Goal: Task Accomplishment & Management: Manage account settings

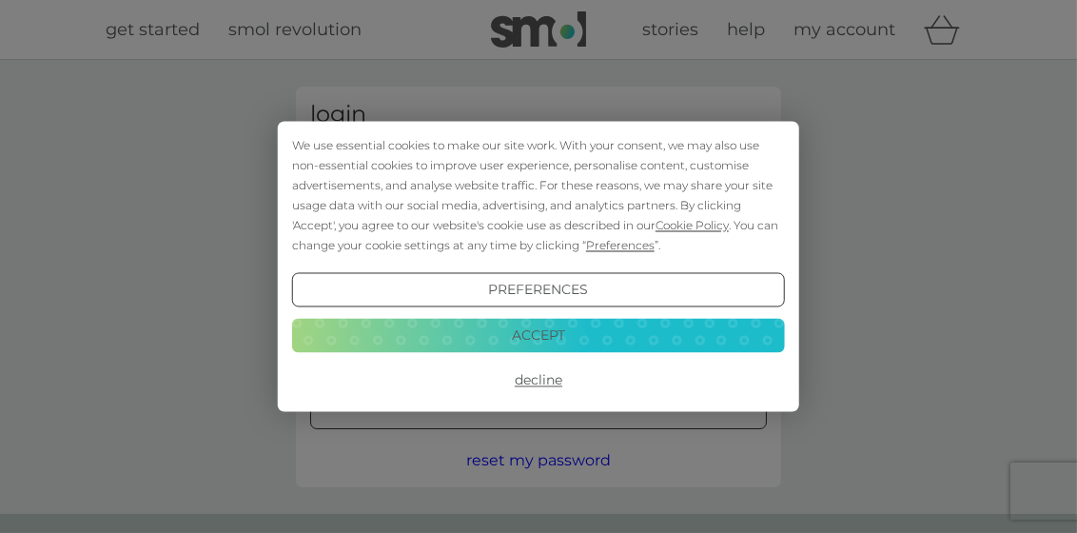
type input "[EMAIL_ADDRESS][DOMAIN_NAME]"
click at [531, 340] on button "Accept" at bounding box center [538, 335] width 493 height 34
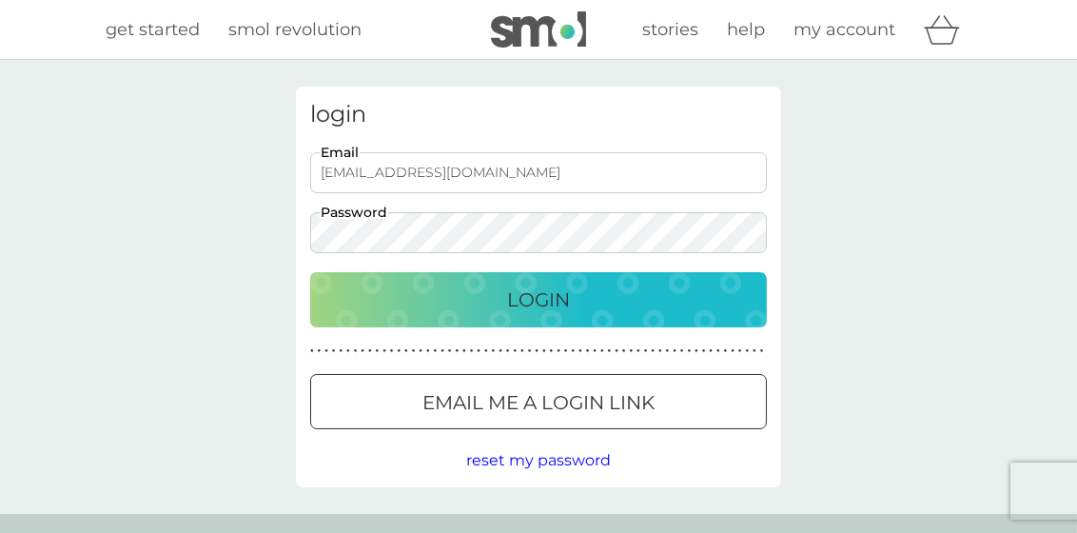
click at [522, 303] on p "Login" at bounding box center [538, 299] width 63 height 30
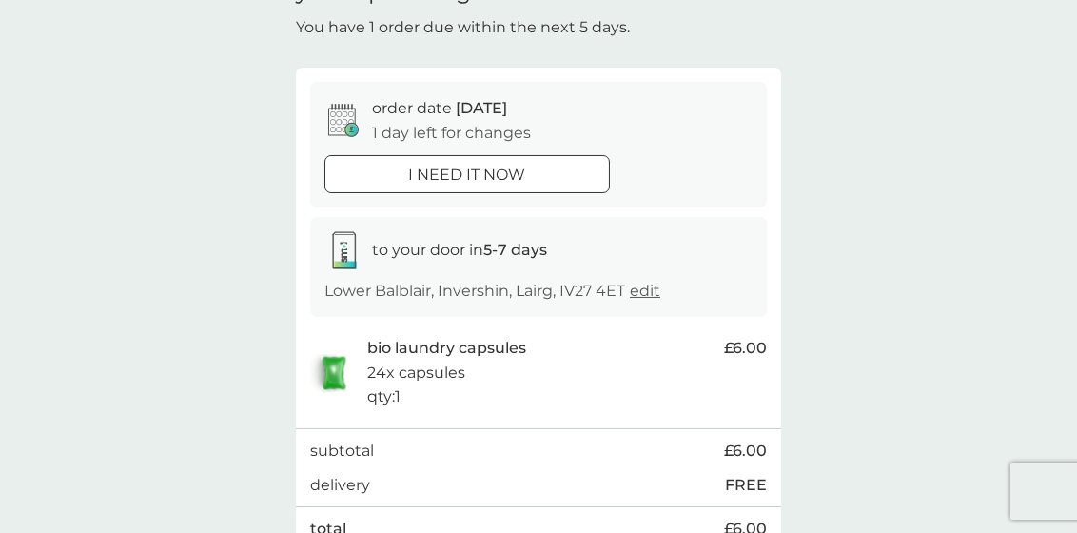
scroll to position [95, 0]
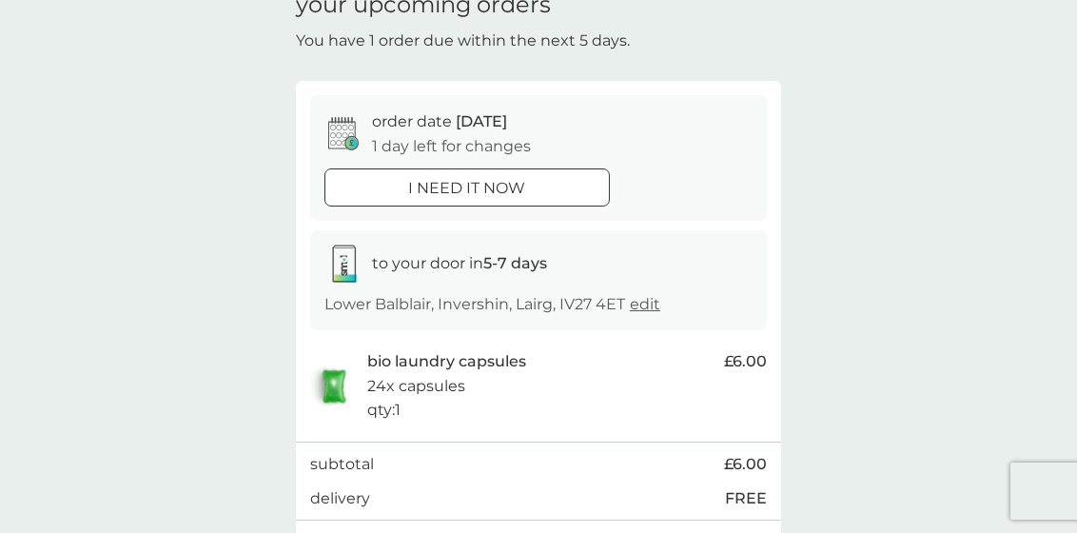
click at [339, 132] on icon at bounding box center [343, 133] width 30 height 33
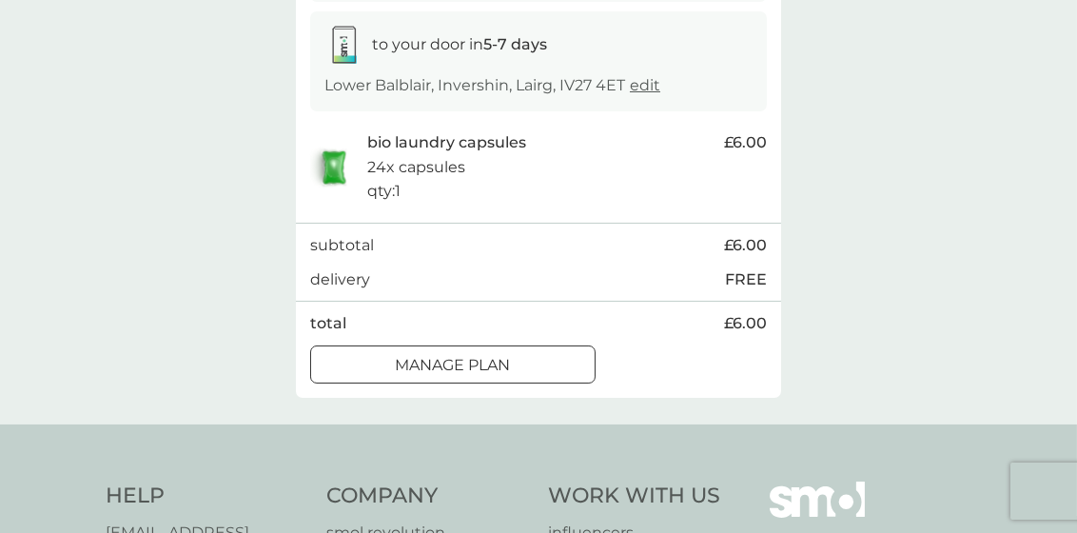
scroll to position [476, 0]
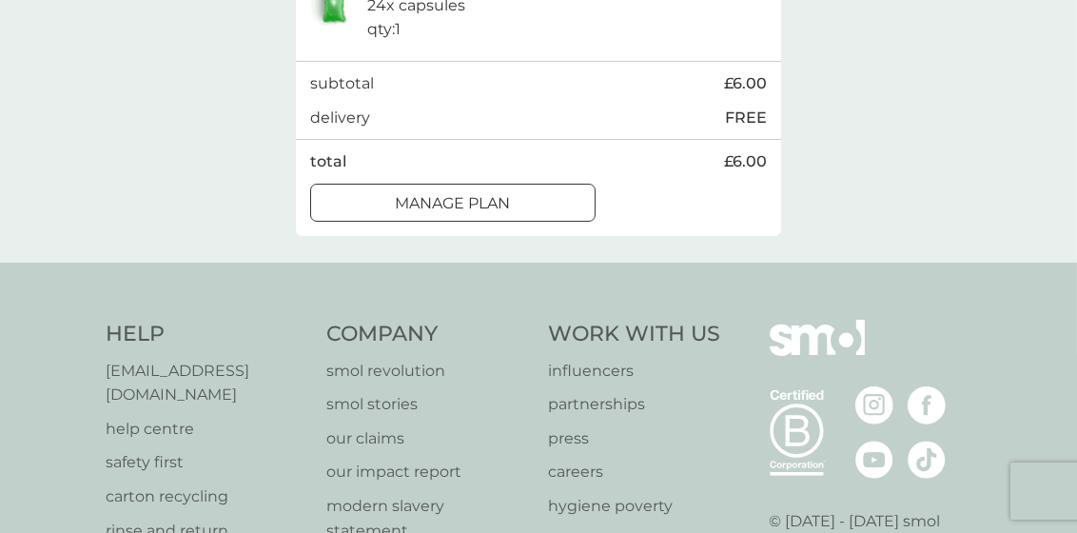
click at [454, 204] on div at bounding box center [453, 203] width 69 height 20
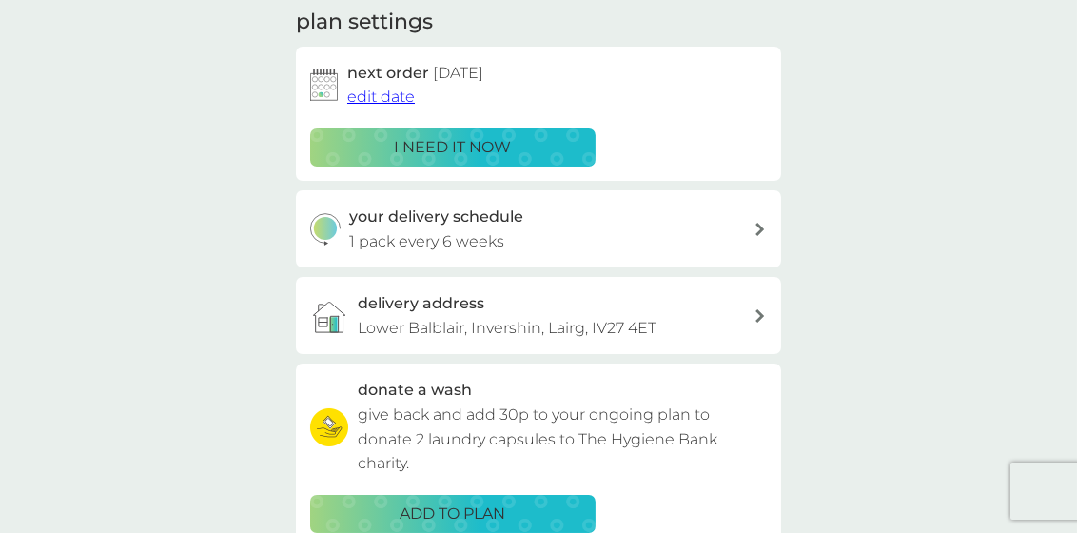
scroll to position [285, 0]
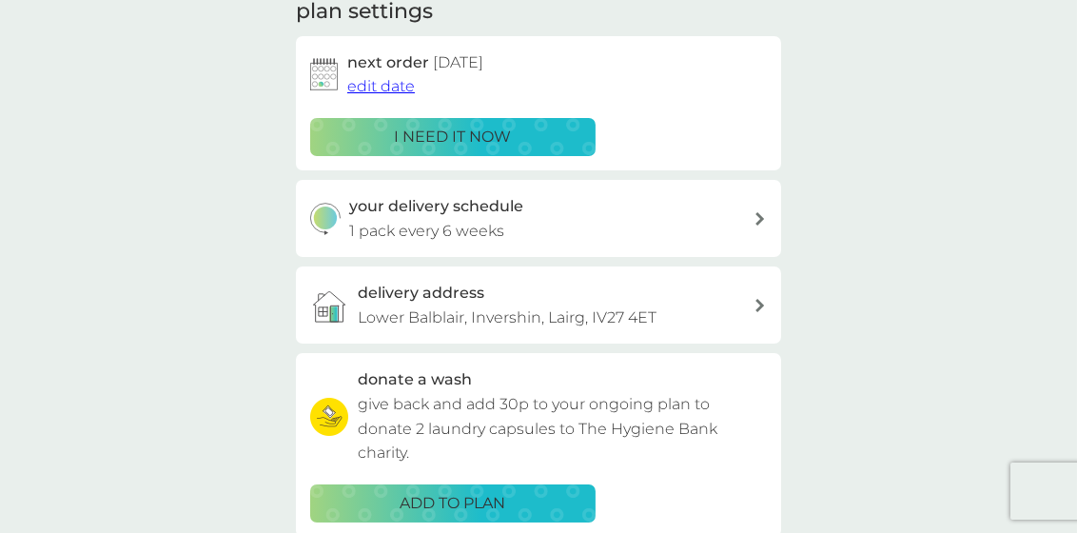
click at [736, 219] on div "your delivery schedule 1 pack every 6 weeks" at bounding box center [552, 218] width 404 height 49
select select "42"
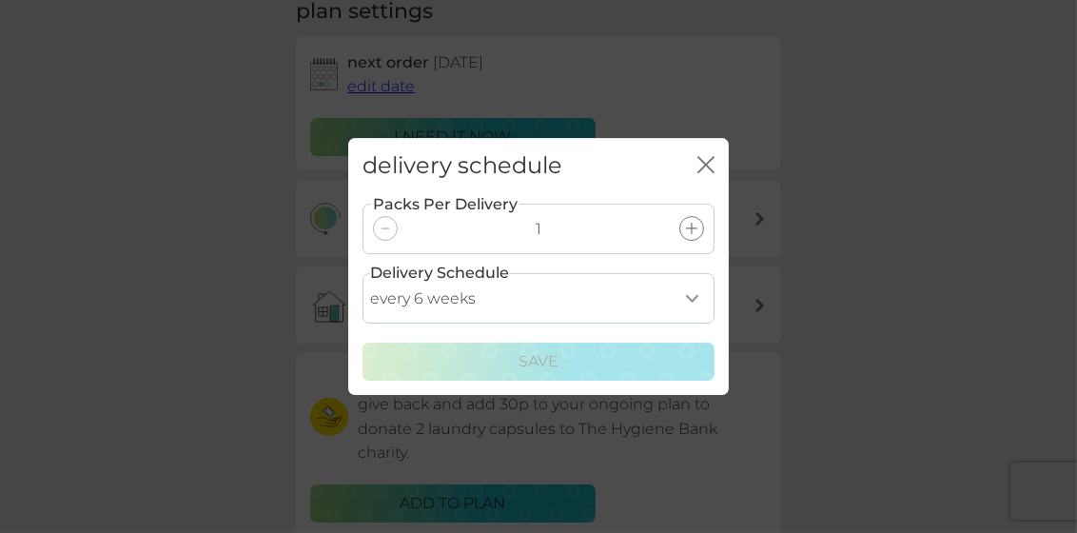
click at [712, 163] on icon "close" at bounding box center [705, 164] width 17 height 17
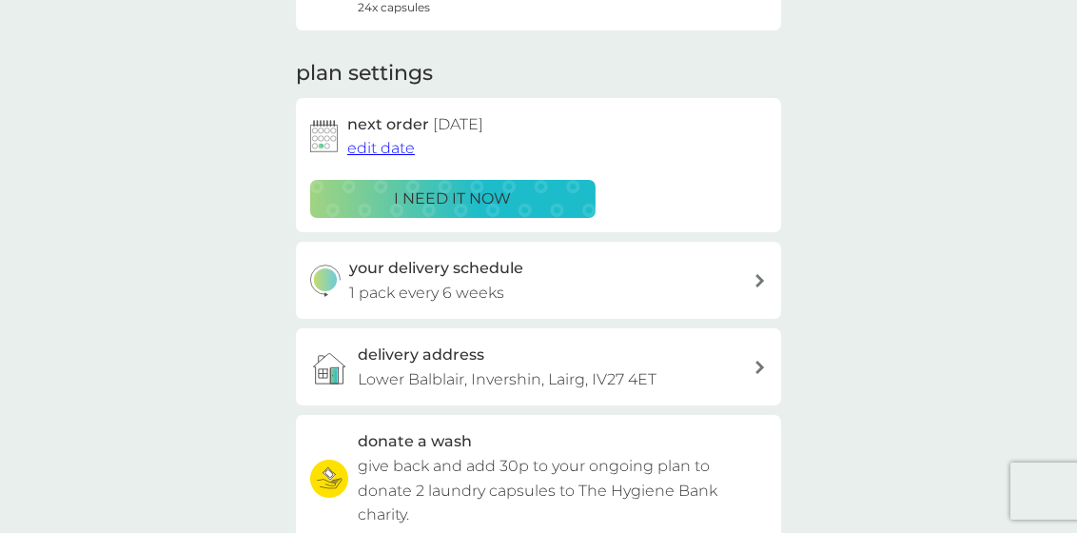
scroll to position [571, 0]
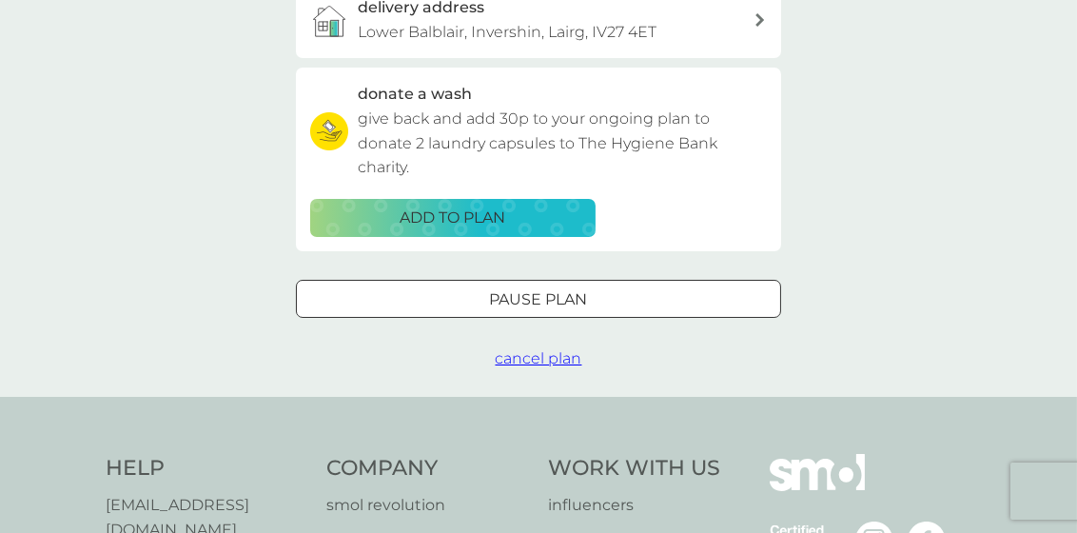
click at [530, 292] on div at bounding box center [538, 299] width 69 height 20
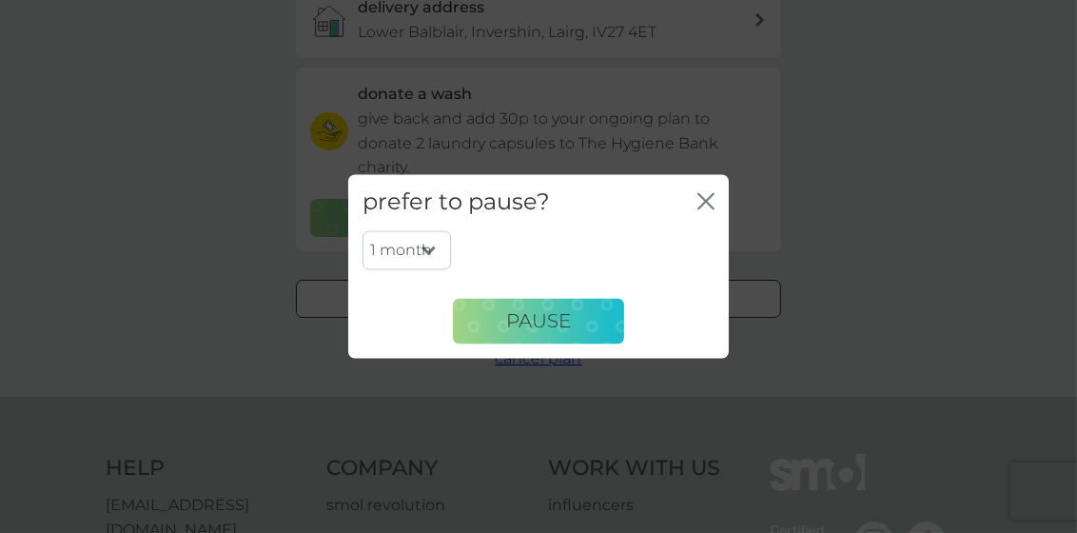
click at [426, 252] on select "1 month 2 months 3 months 4 months 5 months 6 months" at bounding box center [407, 250] width 88 height 40
click at [802, 288] on div "prefer to pause? close 1 month 2 months 3 months 4 months 5 months 6 months Pau…" at bounding box center [538, 266] width 1077 height 533
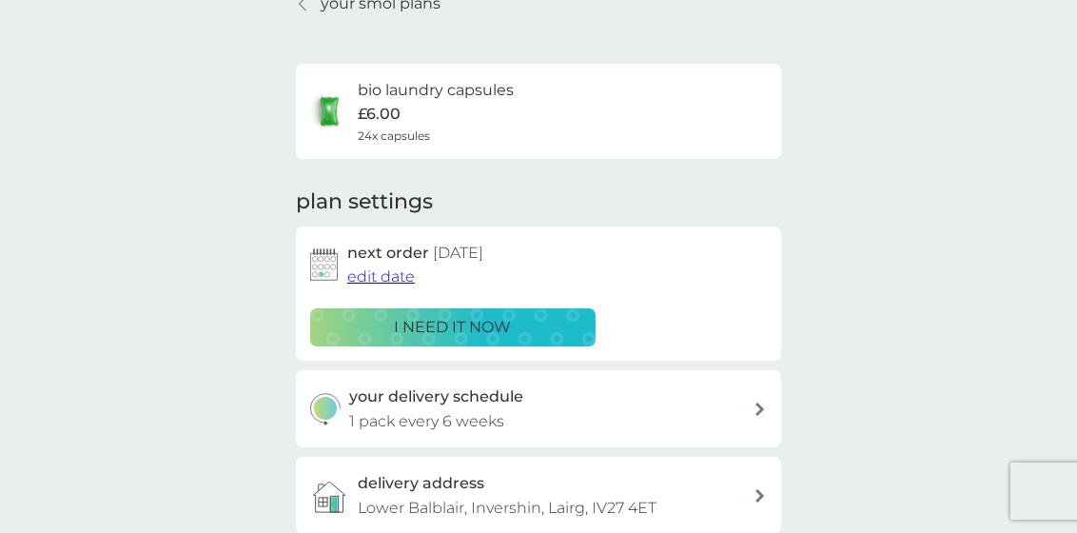
scroll to position [0, 0]
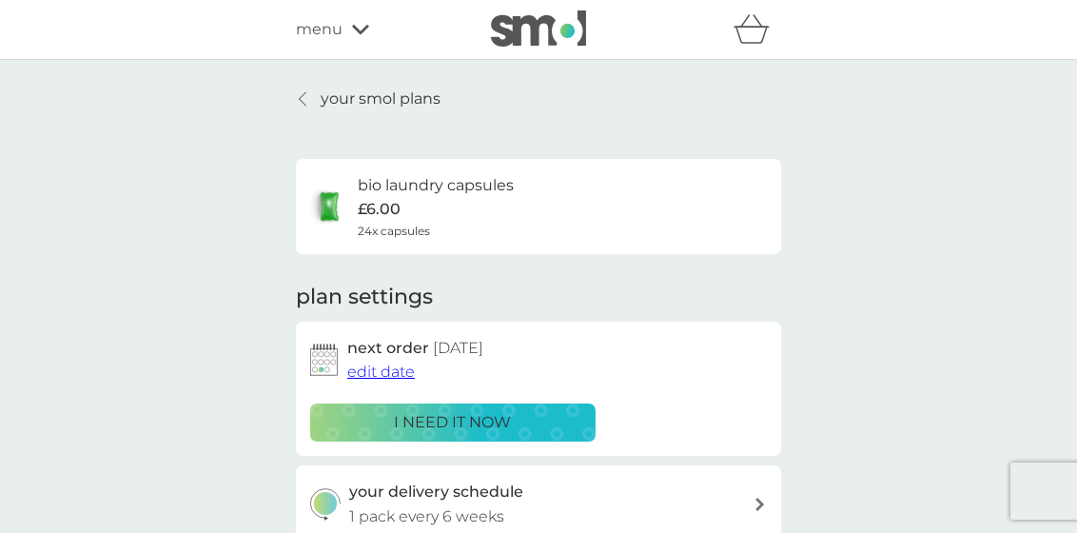
click at [379, 96] on p "your smol plans" at bounding box center [381, 99] width 120 height 25
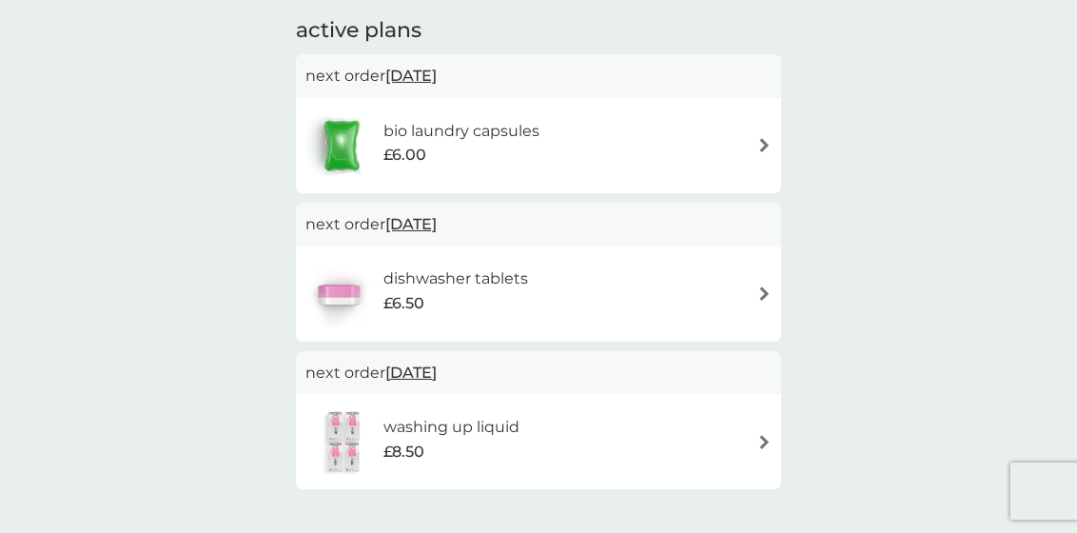
scroll to position [381, 0]
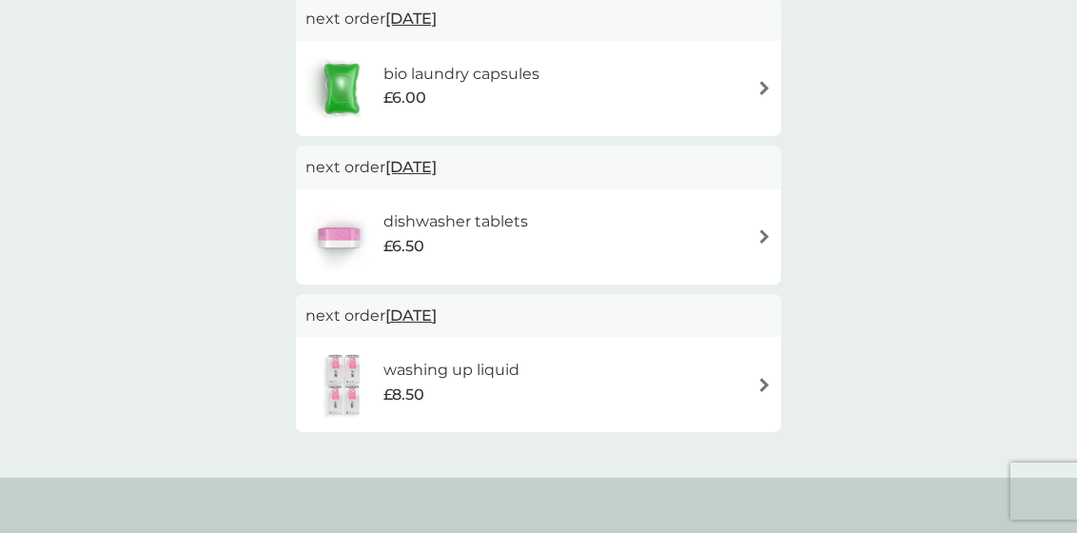
click at [758, 239] on img at bounding box center [764, 236] width 14 height 14
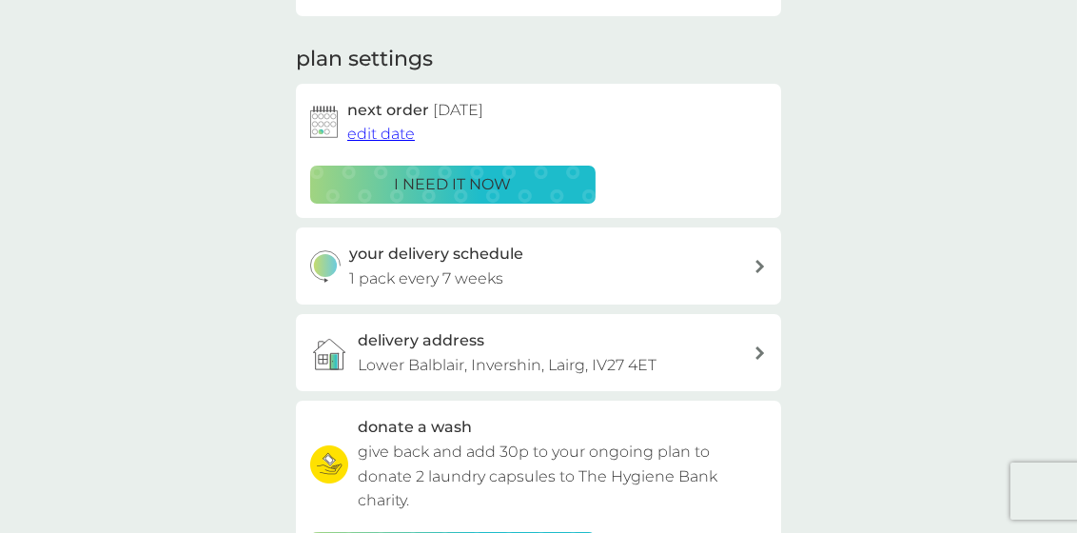
scroll to position [381, 0]
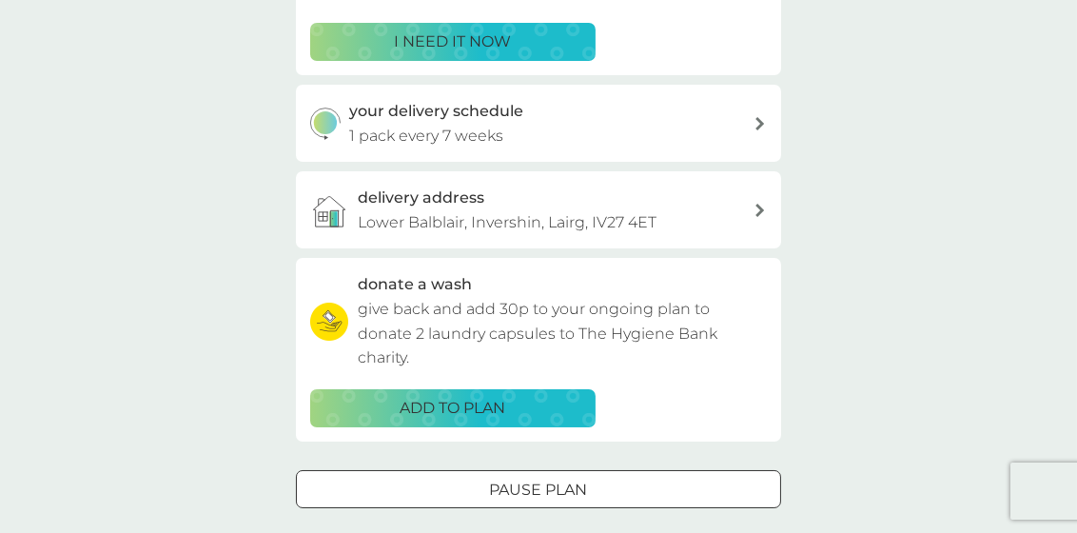
click at [528, 485] on div at bounding box center [538, 490] width 69 height 20
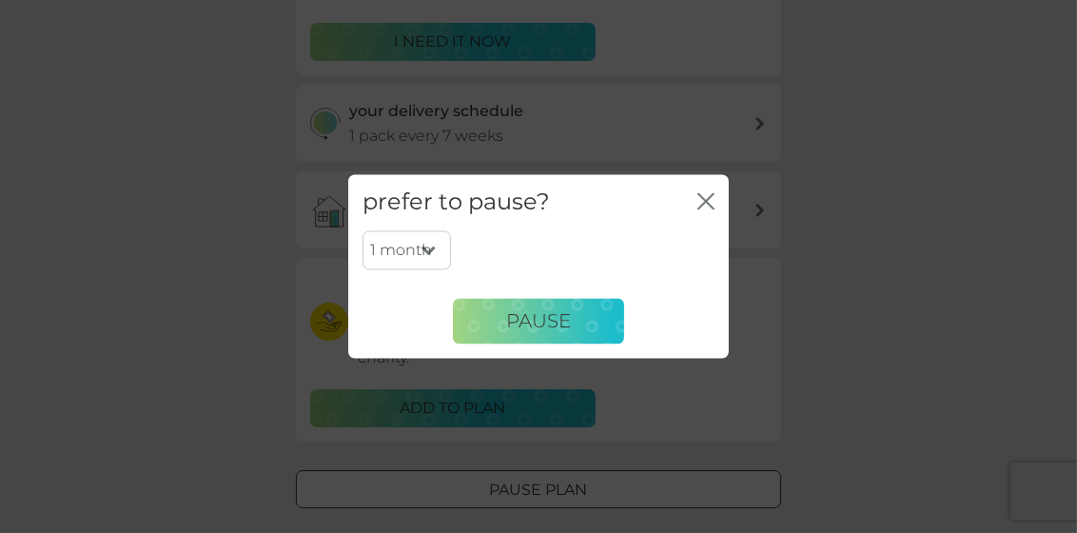
click at [430, 248] on select "1 month 2 months 3 months 4 months 5 months 6 months" at bounding box center [407, 250] width 88 height 40
select select "3"
click at [363, 230] on select "1 month 2 months 3 months 4 months 5 months 6 months" at bounding box center [407, 250] width 88 height 40
click at [537, 313] on span "Pause" at bounding box center [538, 320] width 65 height 23
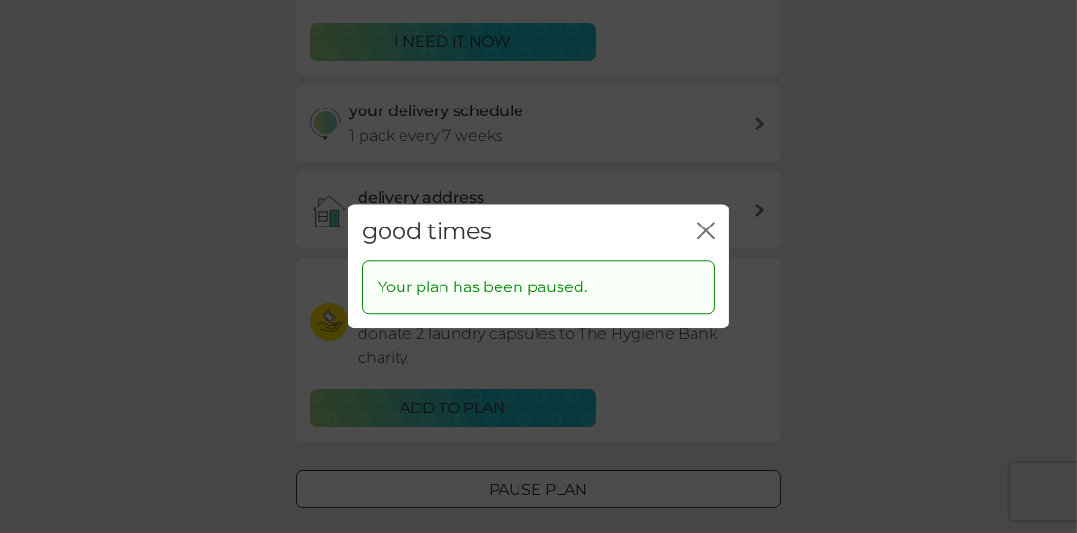
click at [711, 228] on icon "close" at bounding box center [705, 230] width 17 height 17
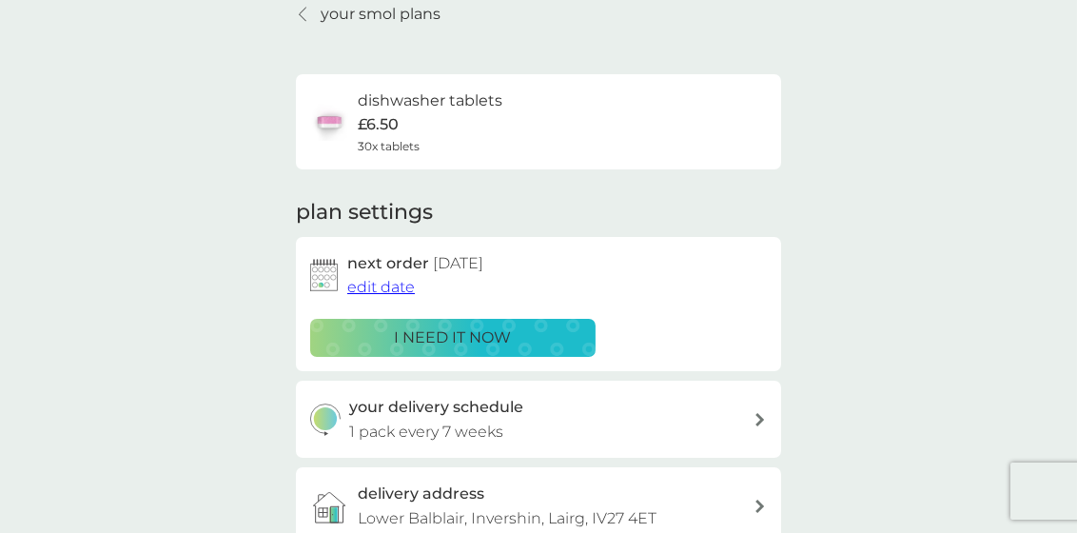
scroll to position [0, 0]
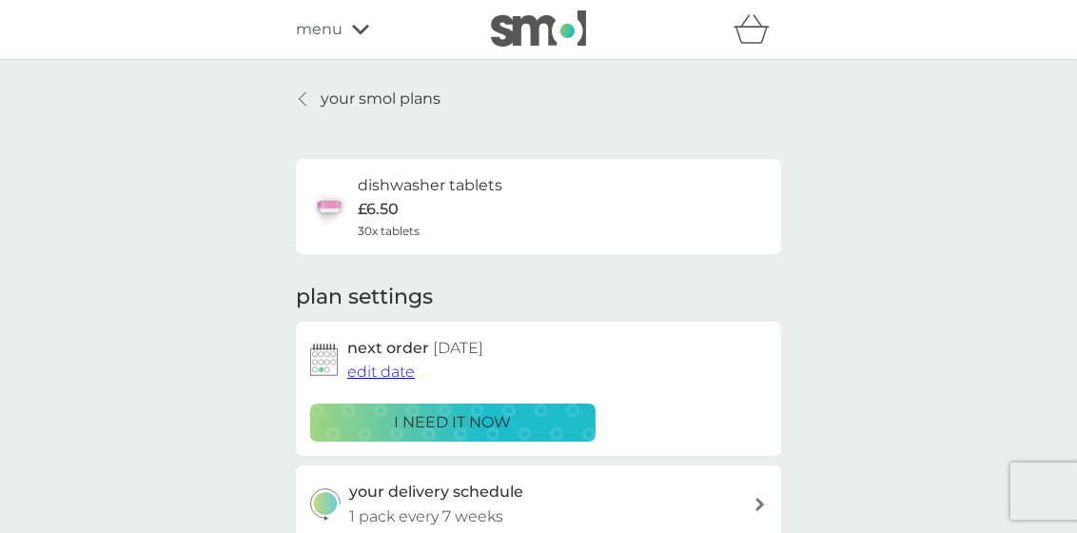
click at [353, 97] on p "your smol plans" at bounding box center [381, 99] width 120 height 25
